Goal: Transaction & Acquisition: Book appointment/travel/reservation

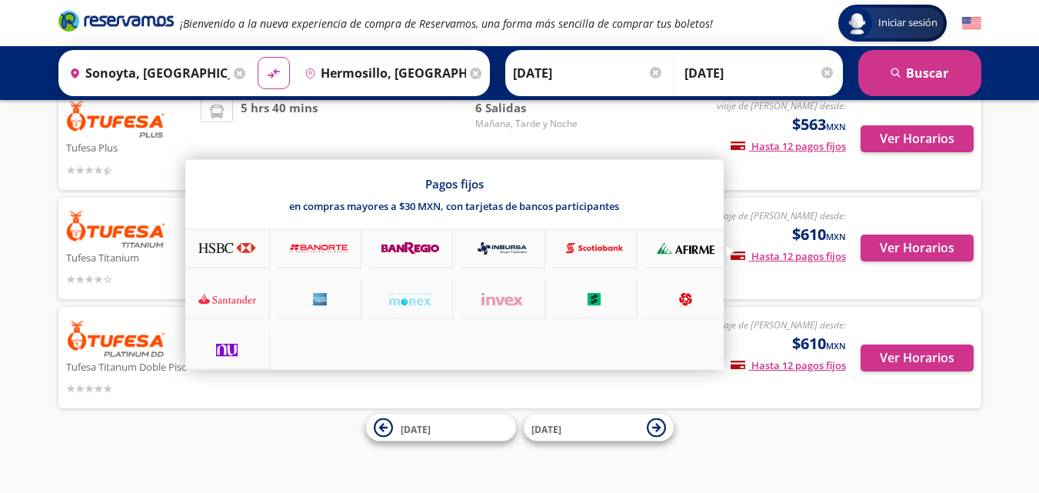
scroll to position [92, 0]
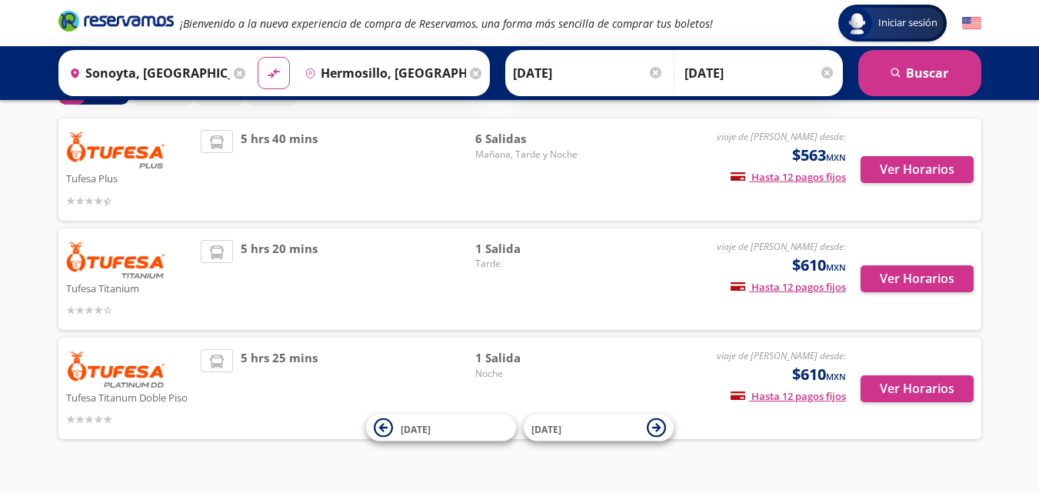
click at [1019, 338] on div "Iniciar sesión Iniciar sesión ¡Bienvenido a la nueva experiencia de compra de R…" at bounding box center [519, 215] width 1039 height 615
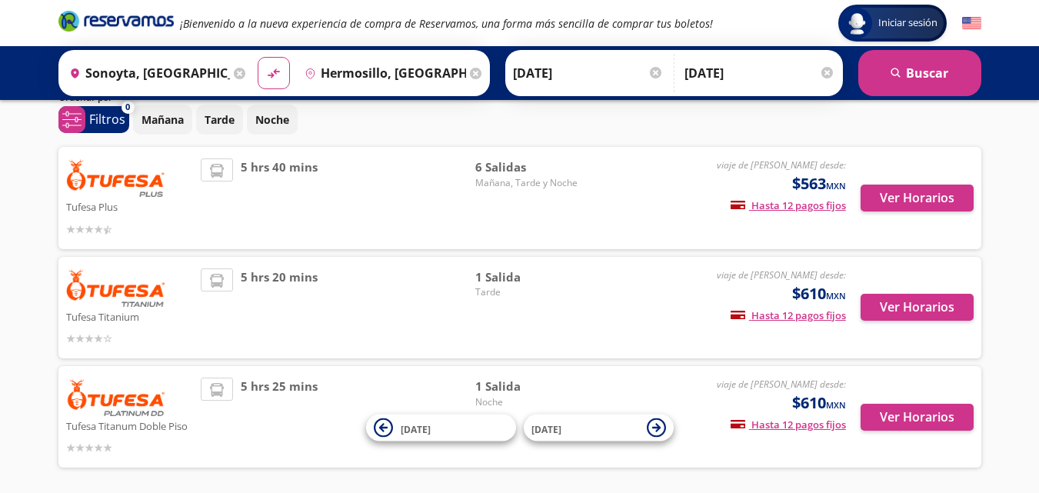
scroll to position [61, 0]
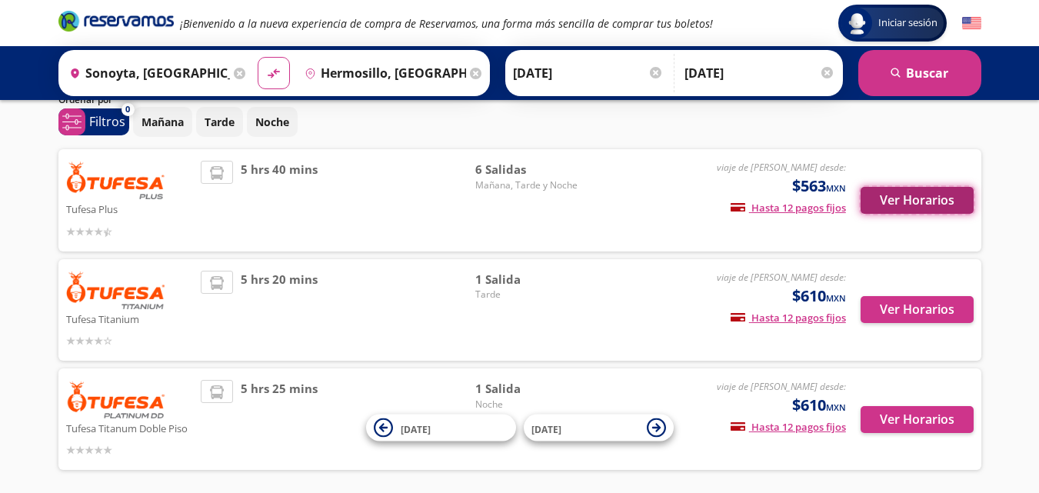
click at [898, 204] on button "Ver Horarios" at bounding box center [917, 200] width 113 height 27
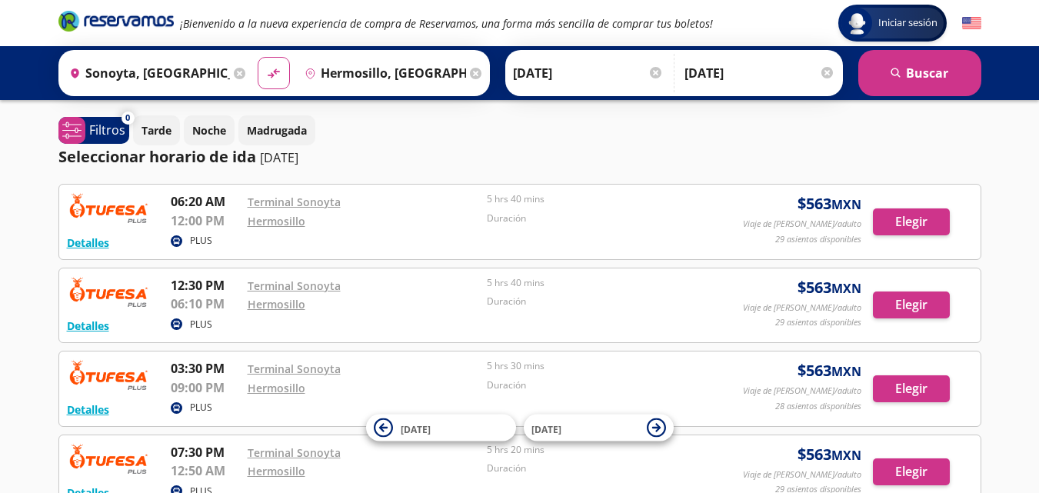
click at [991, 236] on div "Iniciar sesión Iniciar sesión ¡Bienvenido a la nueva experiencia de compra de R…" at bounding box center [519, 410] width 1039 height 821
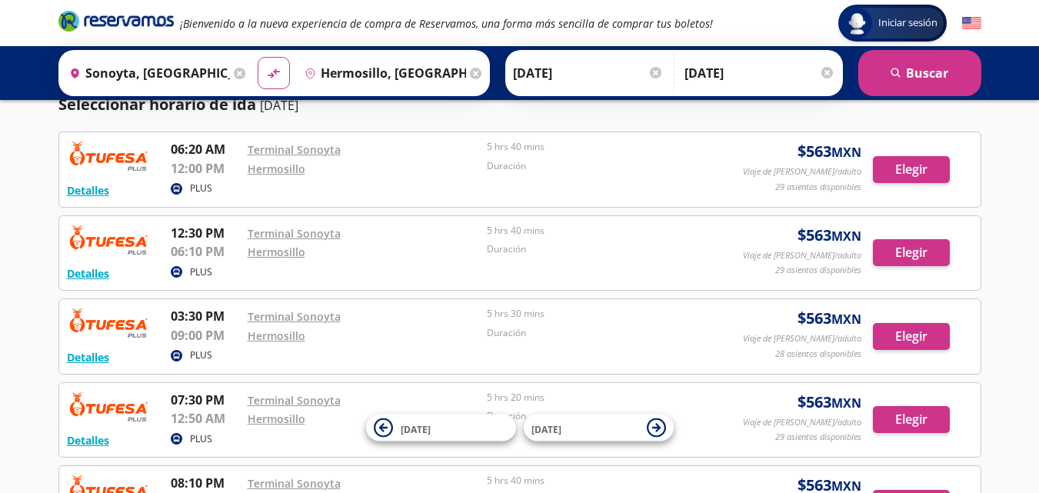
scroll to position [52, 0]
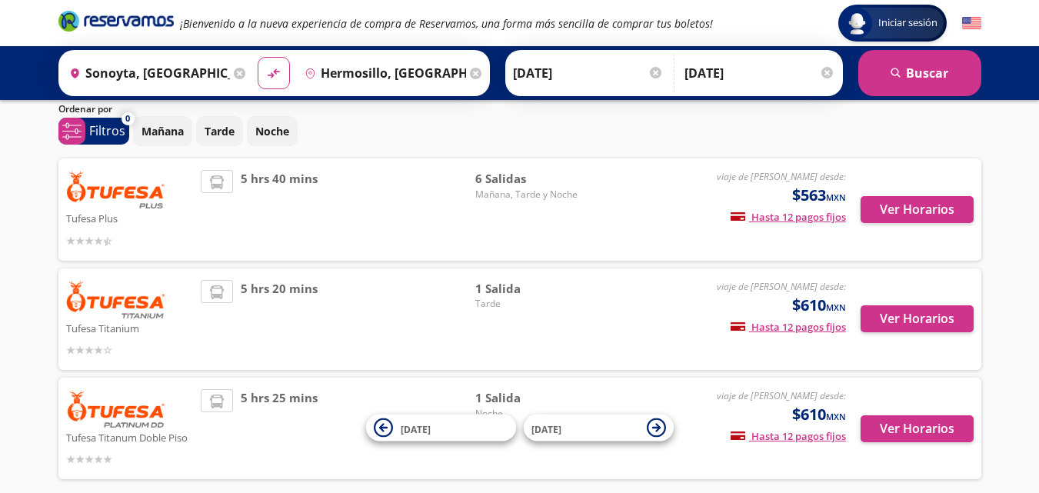
scroll to position [61, 0]
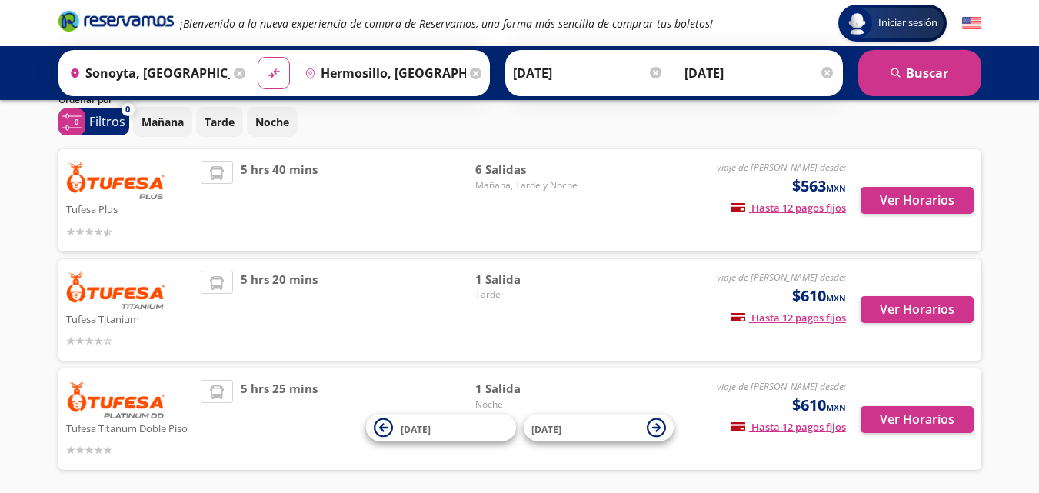
click at [0, 250] on div "Iniciar sesión Iniciar sesión ¡Bienvenido a la nueva experiencia de compra de R…" at bounding box center [519, 246] width 1039 height 615
click at [928, 308] on button "Ver Horarios" at bounding box center [917, 309] width 113 height 27
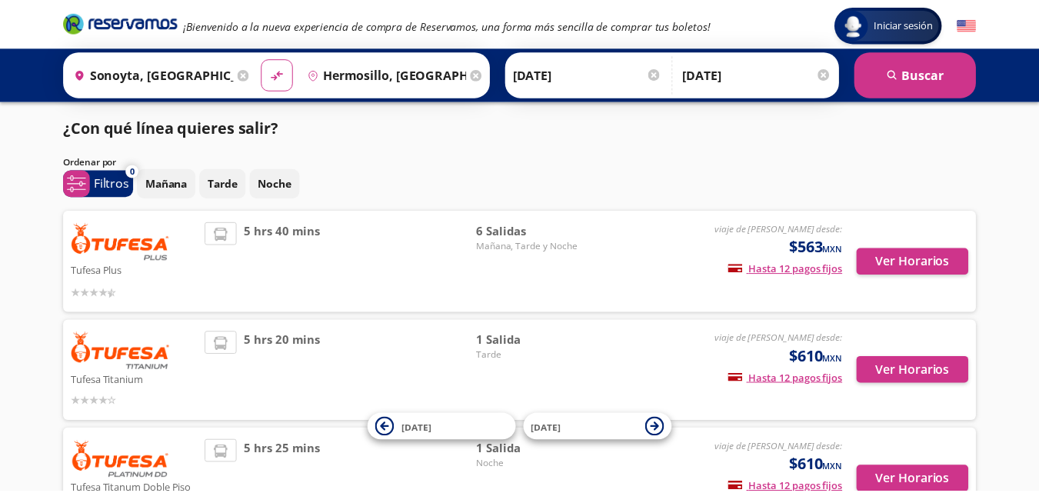
scroll to position [61, 0]
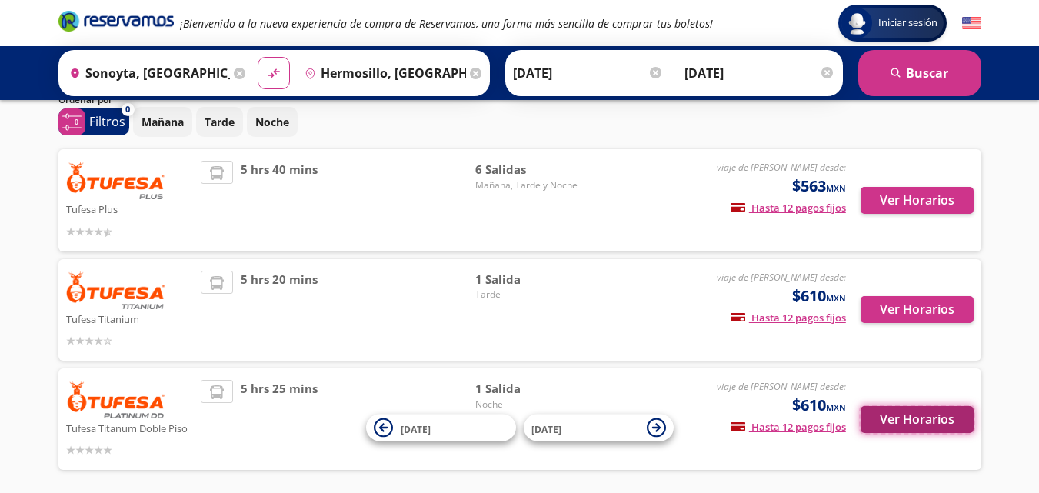
click at [904, 428] on button "Ver Horarios" at bounding box center [917, 419] width 113 height 27
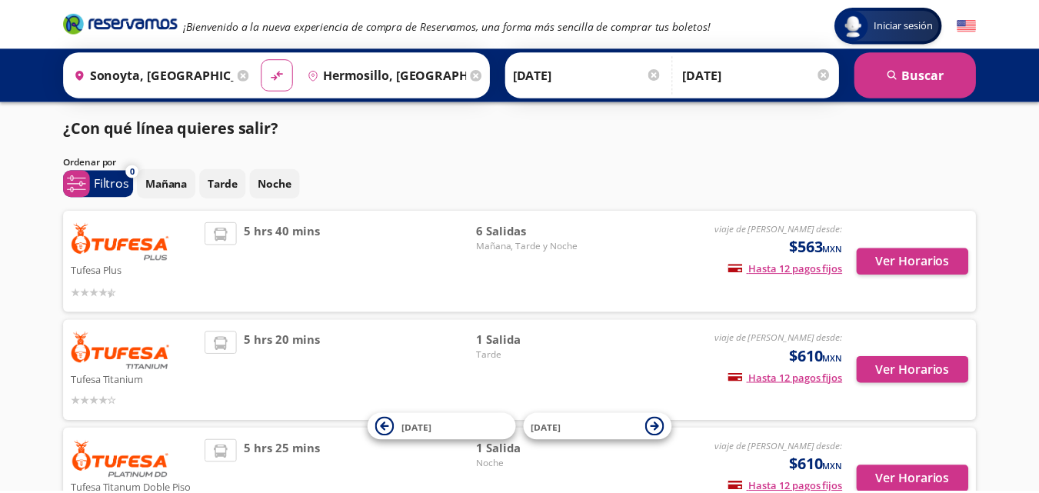
scroll to position [61, 0]
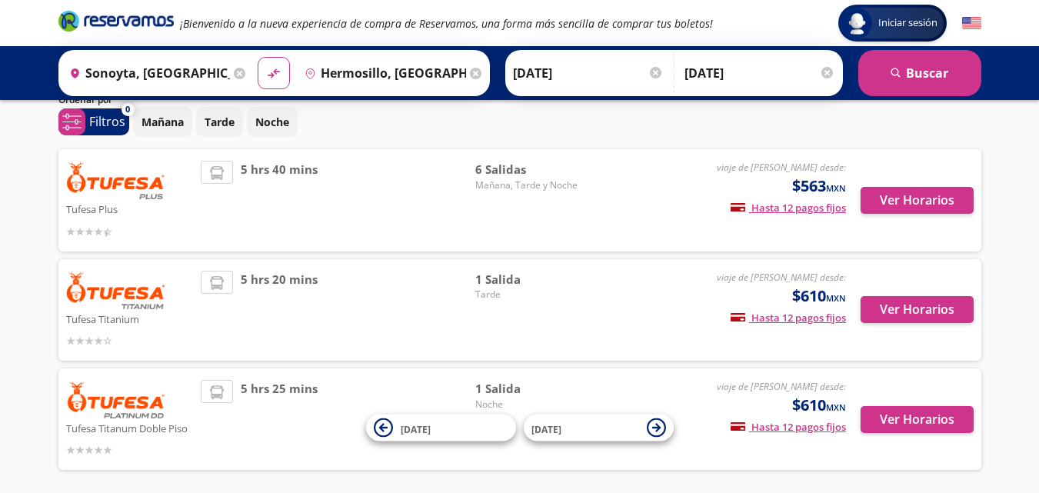
click at [0, 292] on div "Iniciar sesión Iniciar sesión ¡Bienvenido a la nueva experiencia de compra de R…" at bounding box center [519, 246] width 1039 height 615
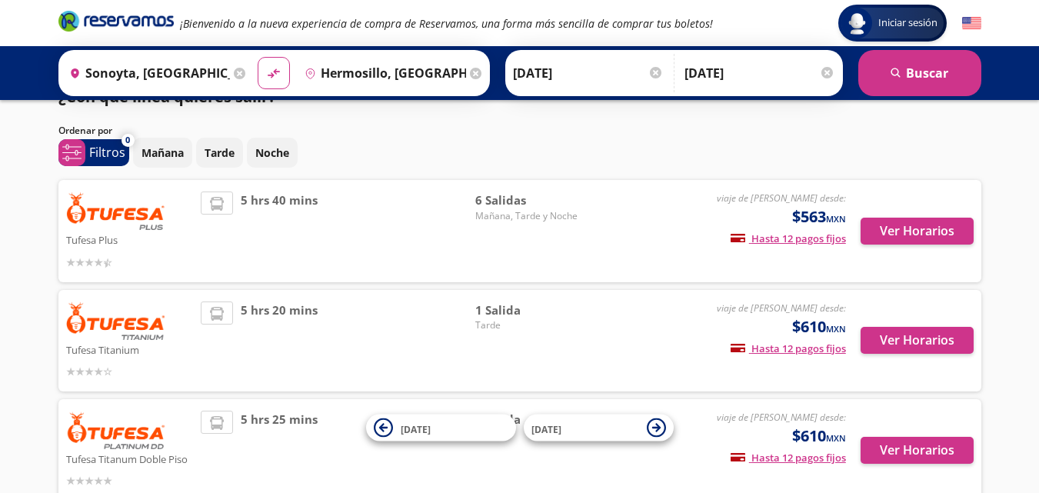
scroll to position [0, 0]
